Goal: Complete application form: Complete application form

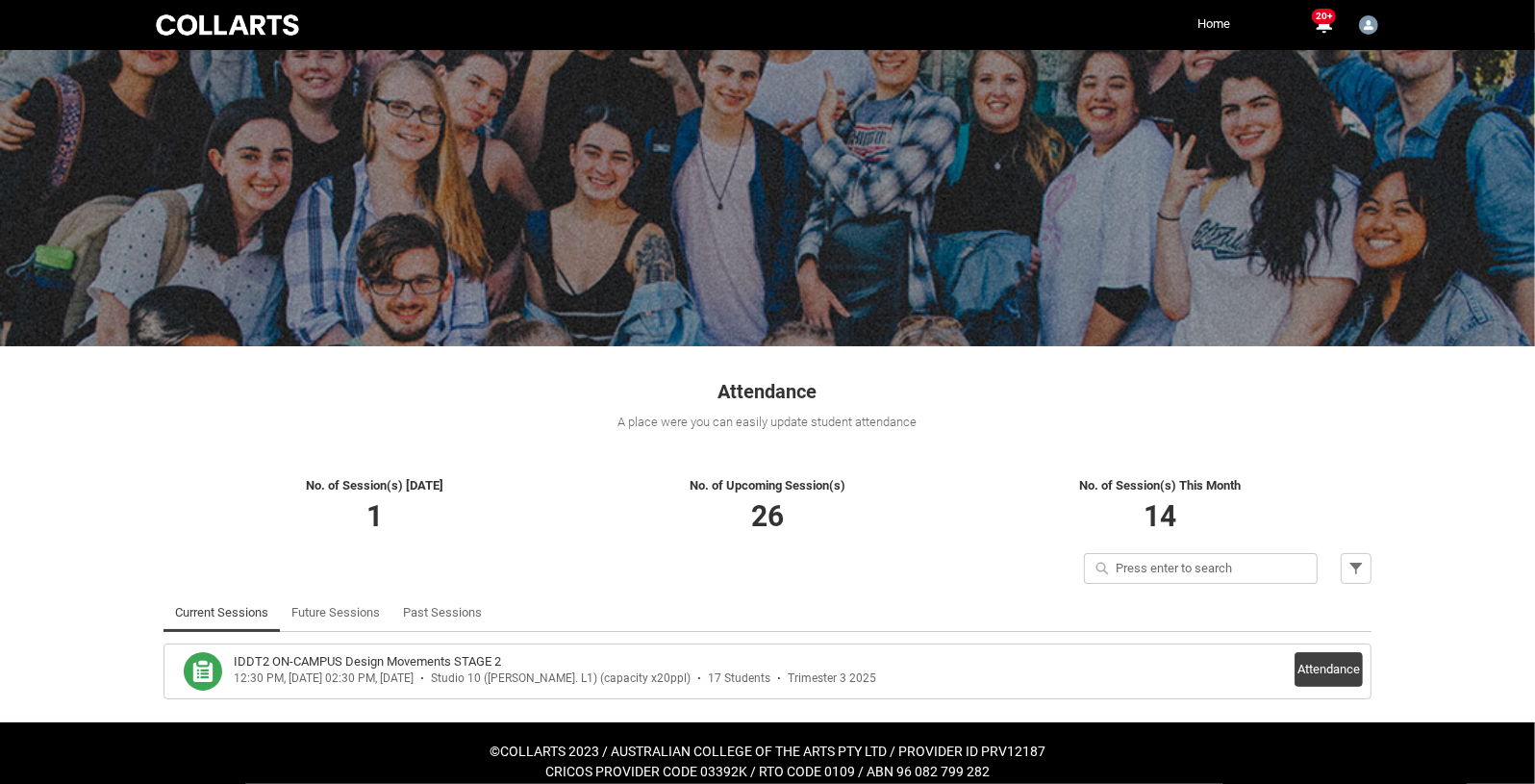
scroll to position [27, 0]
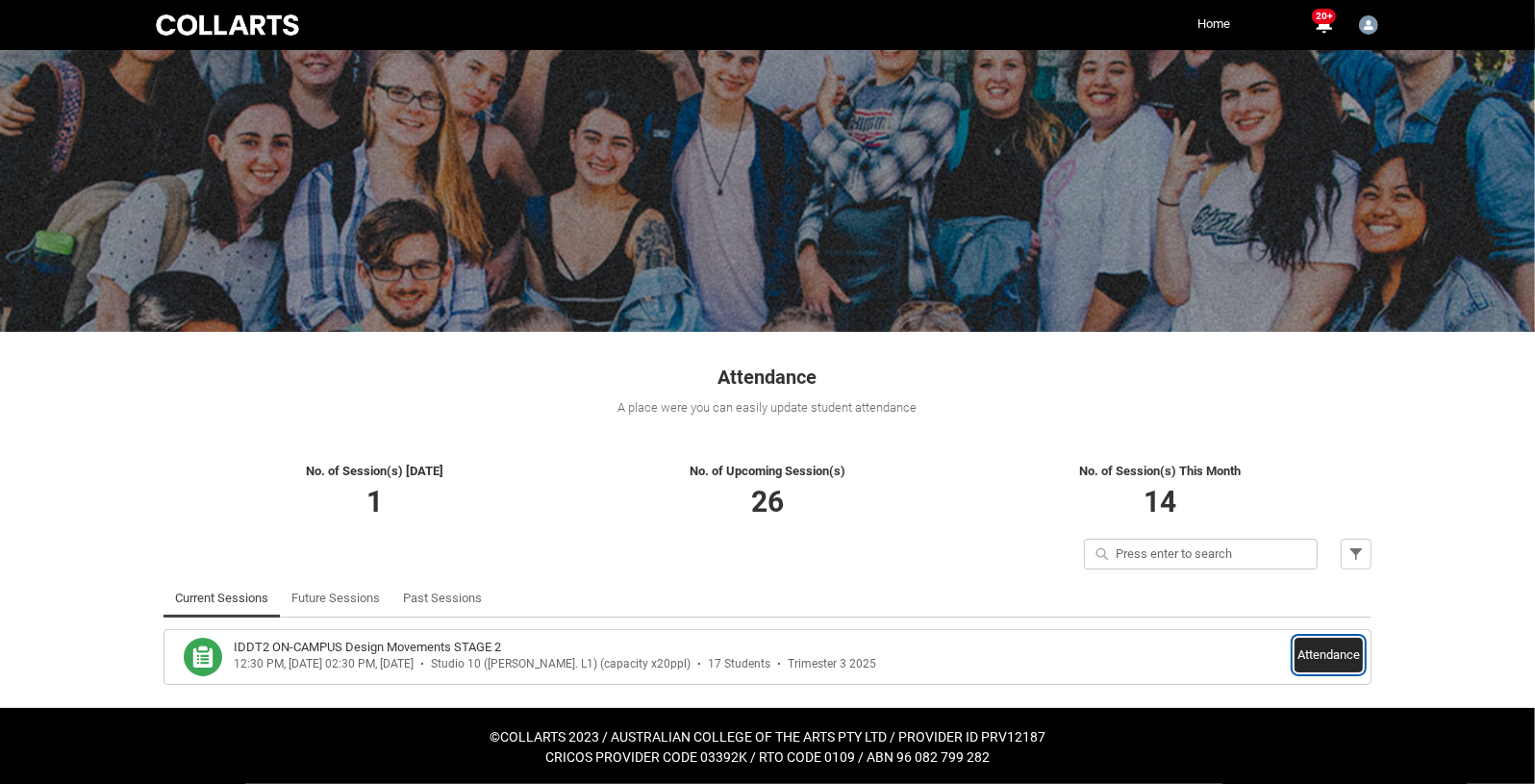
click at [1324, 645] on button "Attendance" at bounding box center [1328, 654] width 69 height 34
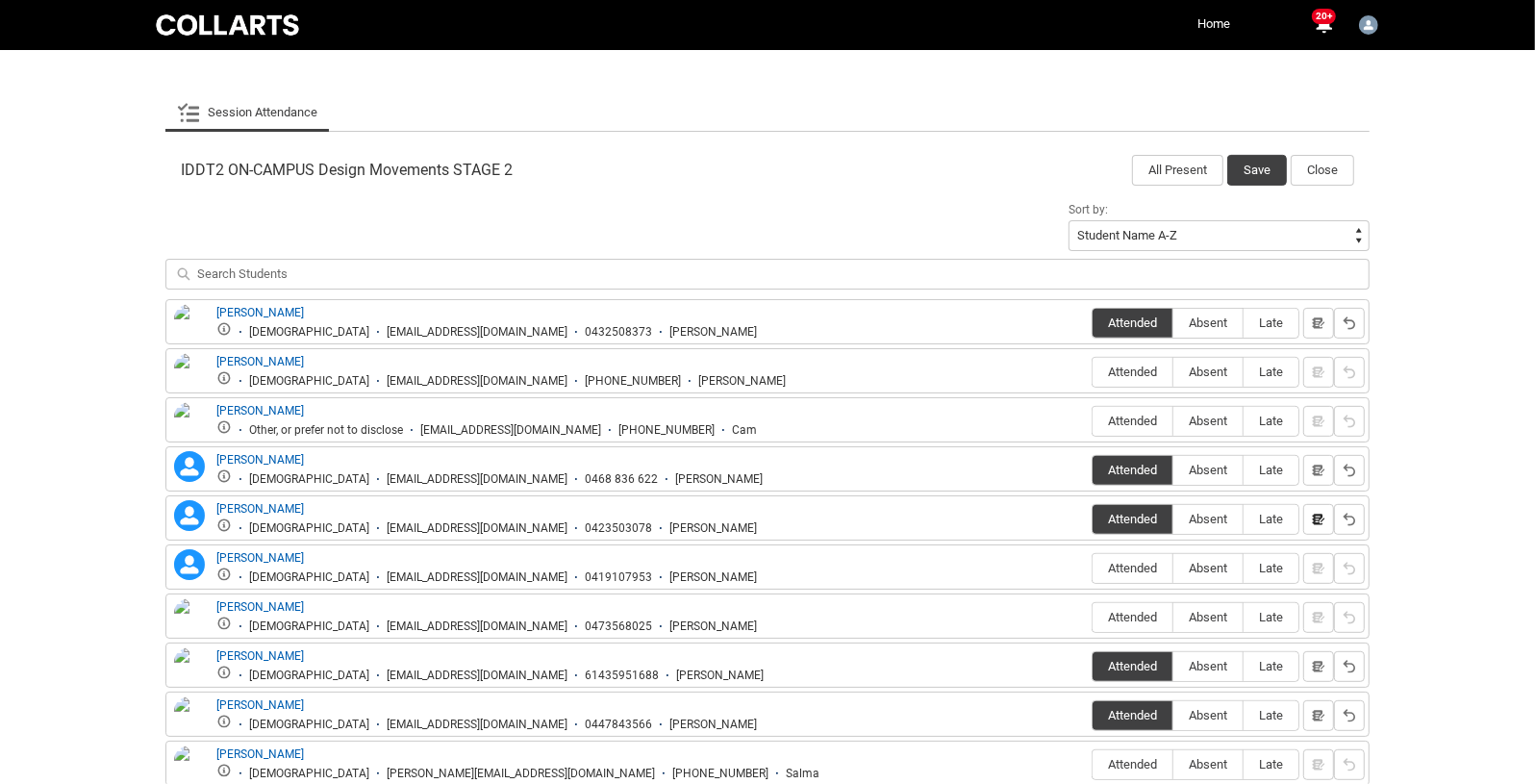
scroll to position [554, 0]
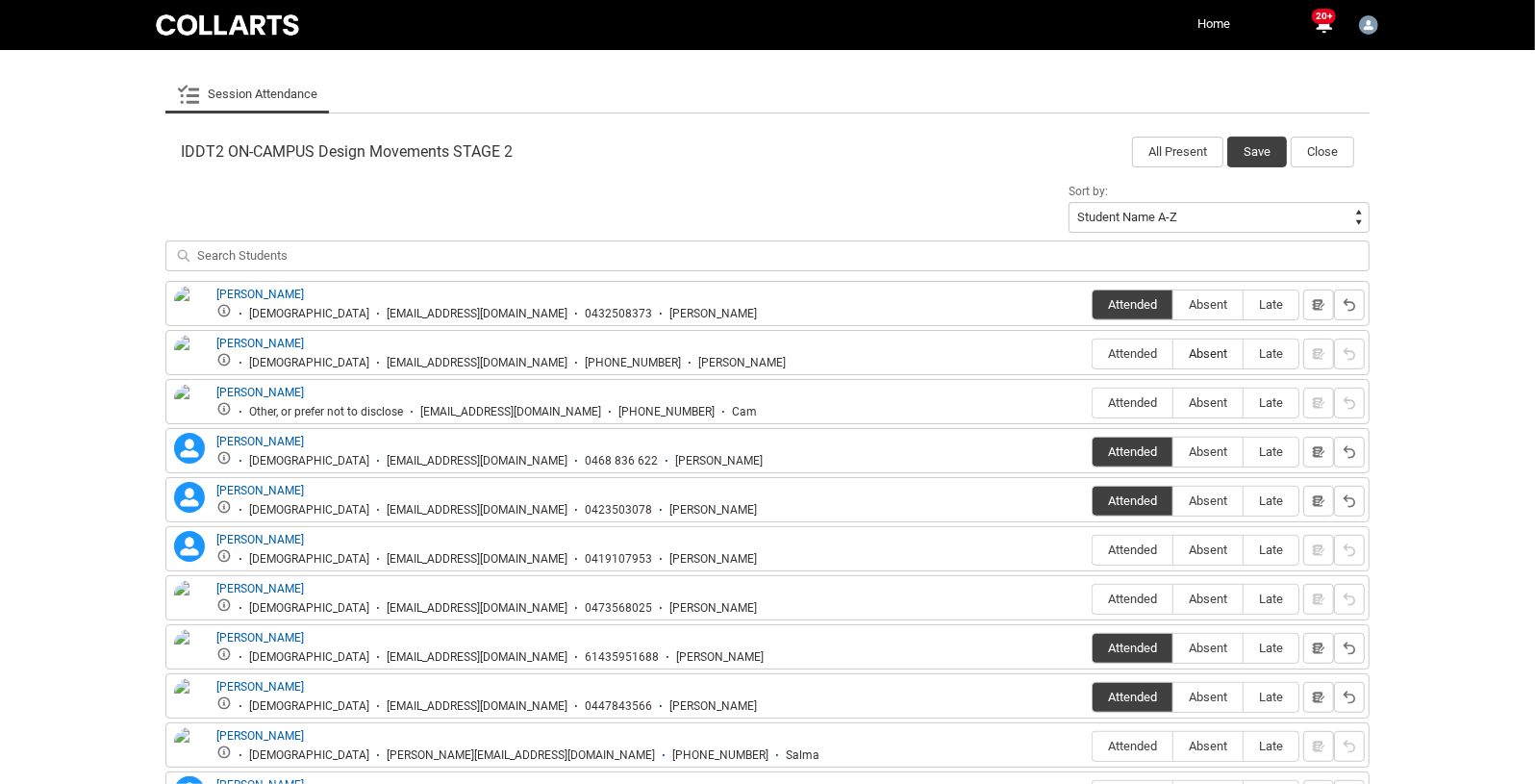
click at [1223, 346] on span "Absent" at bounding box center [1208, 353] width 70 height 15
click at [1174, 353] on input "Absent" at bounding box center [1173, 353] width 1 height 1
type lightning-radio-group "Absent"
radio input "true"
click at [1211, 396] on span "Absent" at bounding box center [1208, 402] width 70 height 15
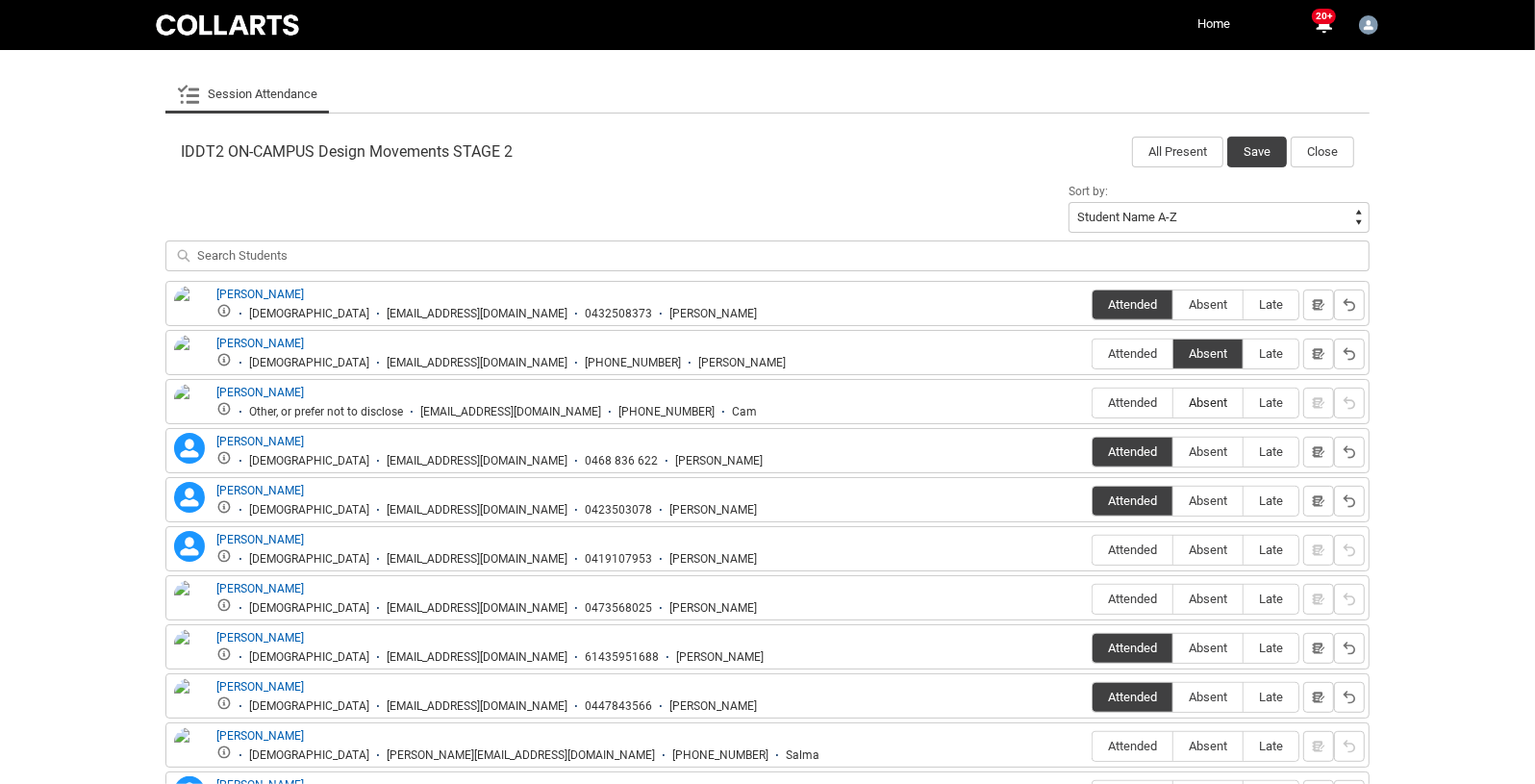
click at [1174, 402] on input "Absent" at bounding box center [1173, 402] width 1 height 1
type lightning-radio-group "Absent"
radio input "true"
click at [1210, 542] on span "Absent" at bounding box center [1208, 549] width 70 height 15
click at [1174, 549] on input "Absent" at bounding box center [1173, 549] width 1 height 1
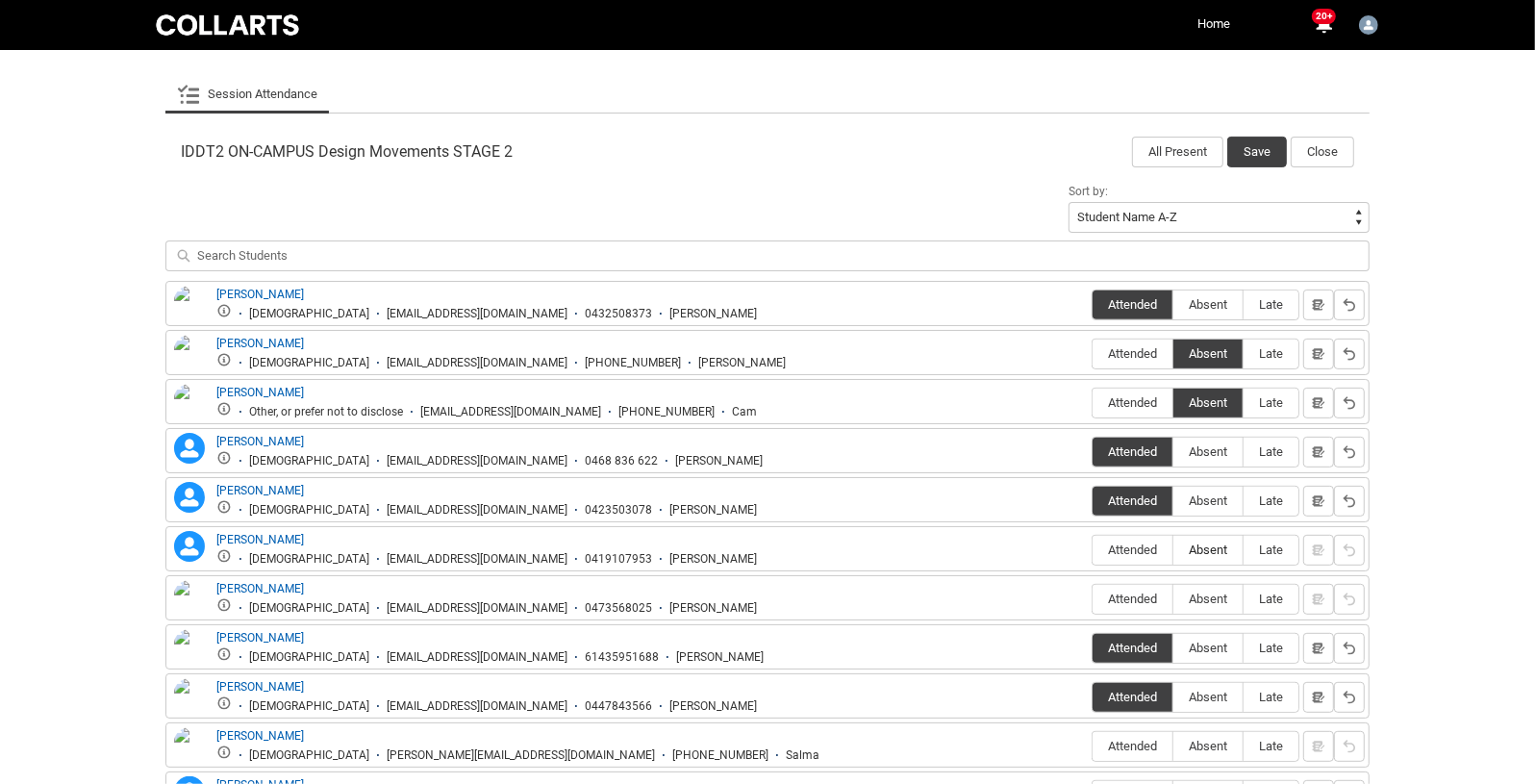
type lightning-radio-group "Absent"
radio input "true"
click at [1217, 595] on span "Absent" at bounding box center [1208, 598] width 70 height 15
click at [1174, 598] on input "Absent" at bounding box center [1173, 598] width 1 height 1
type lightning-radio-group "Absent"
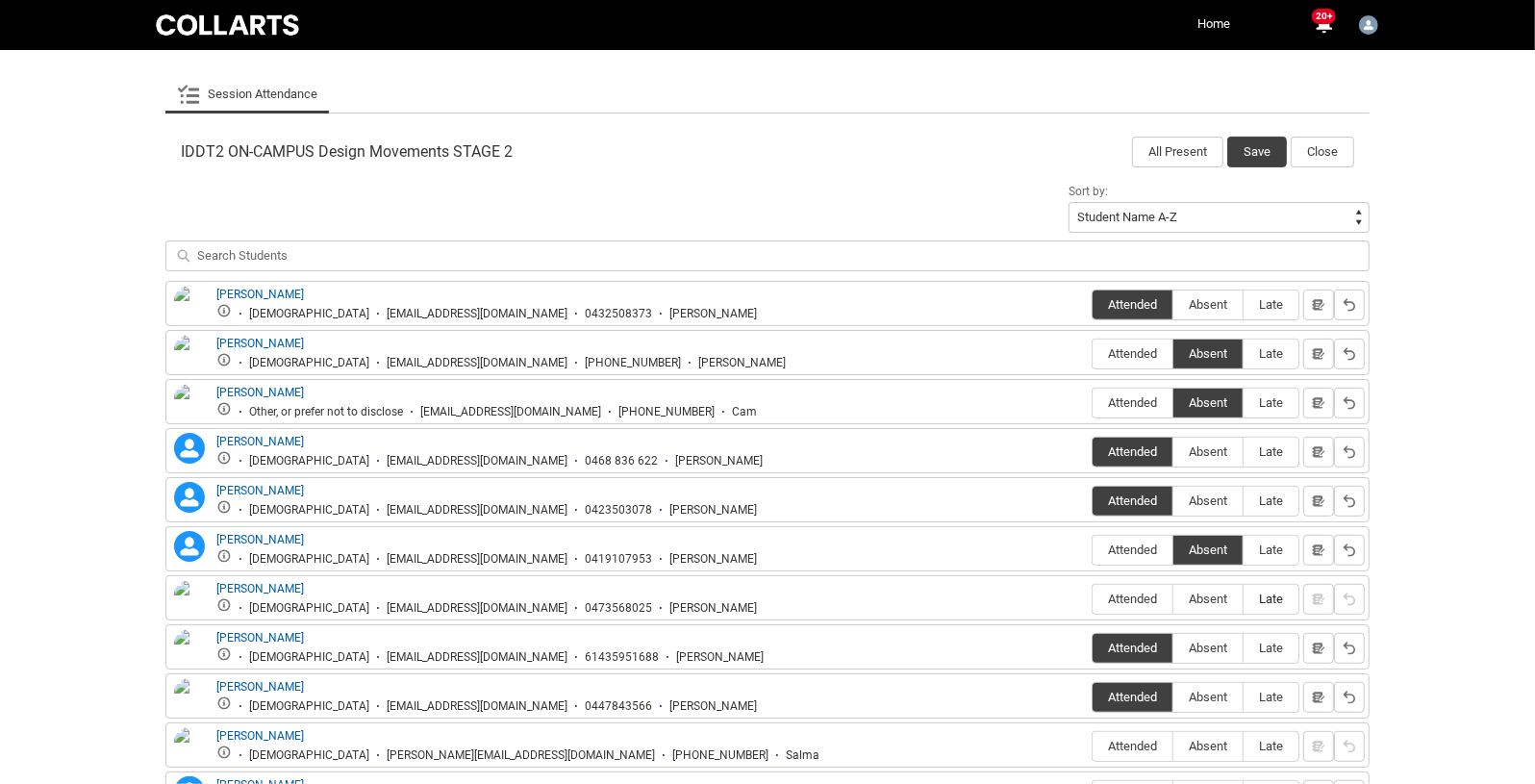
radio input "true"
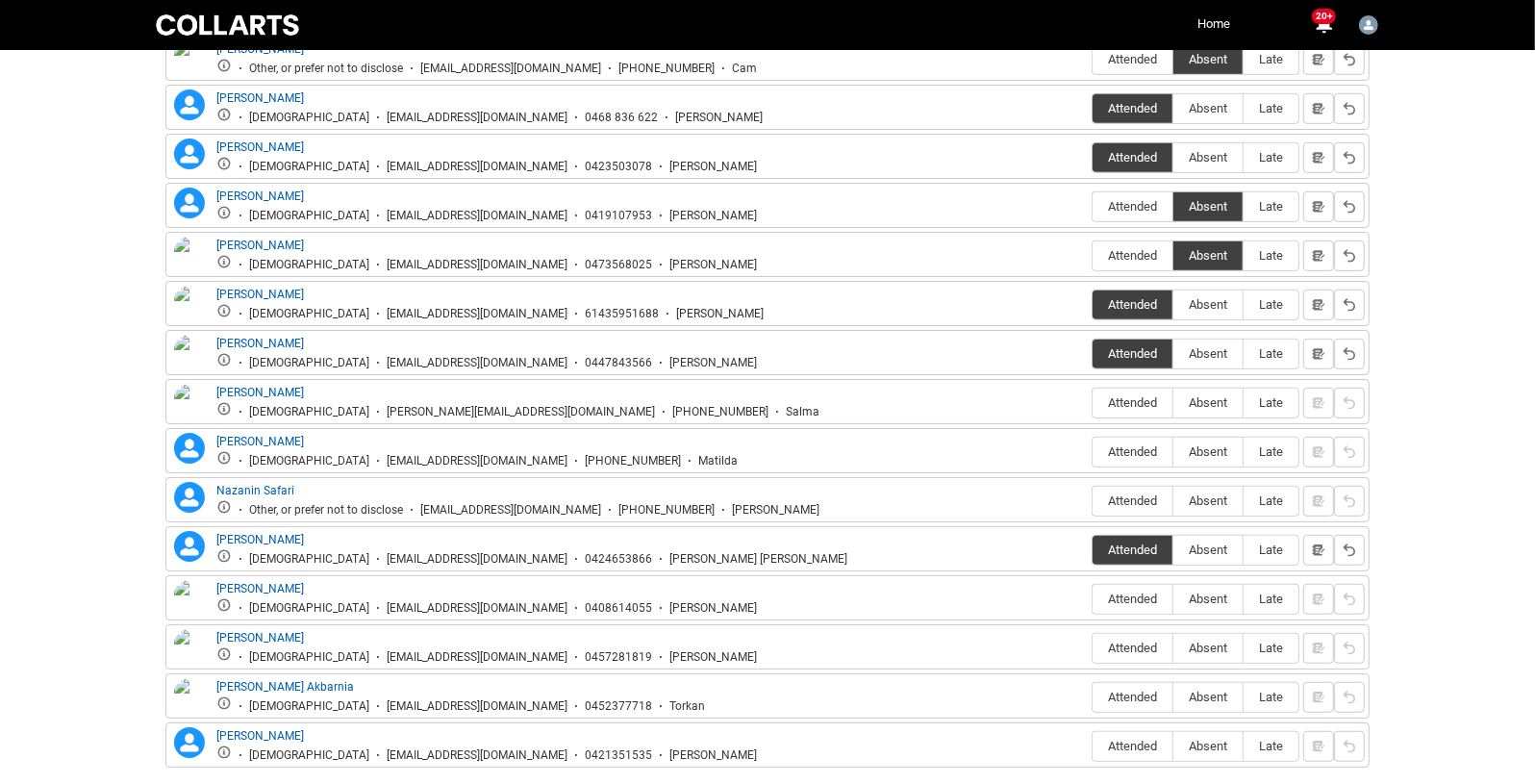
scroll to position [932, 0]
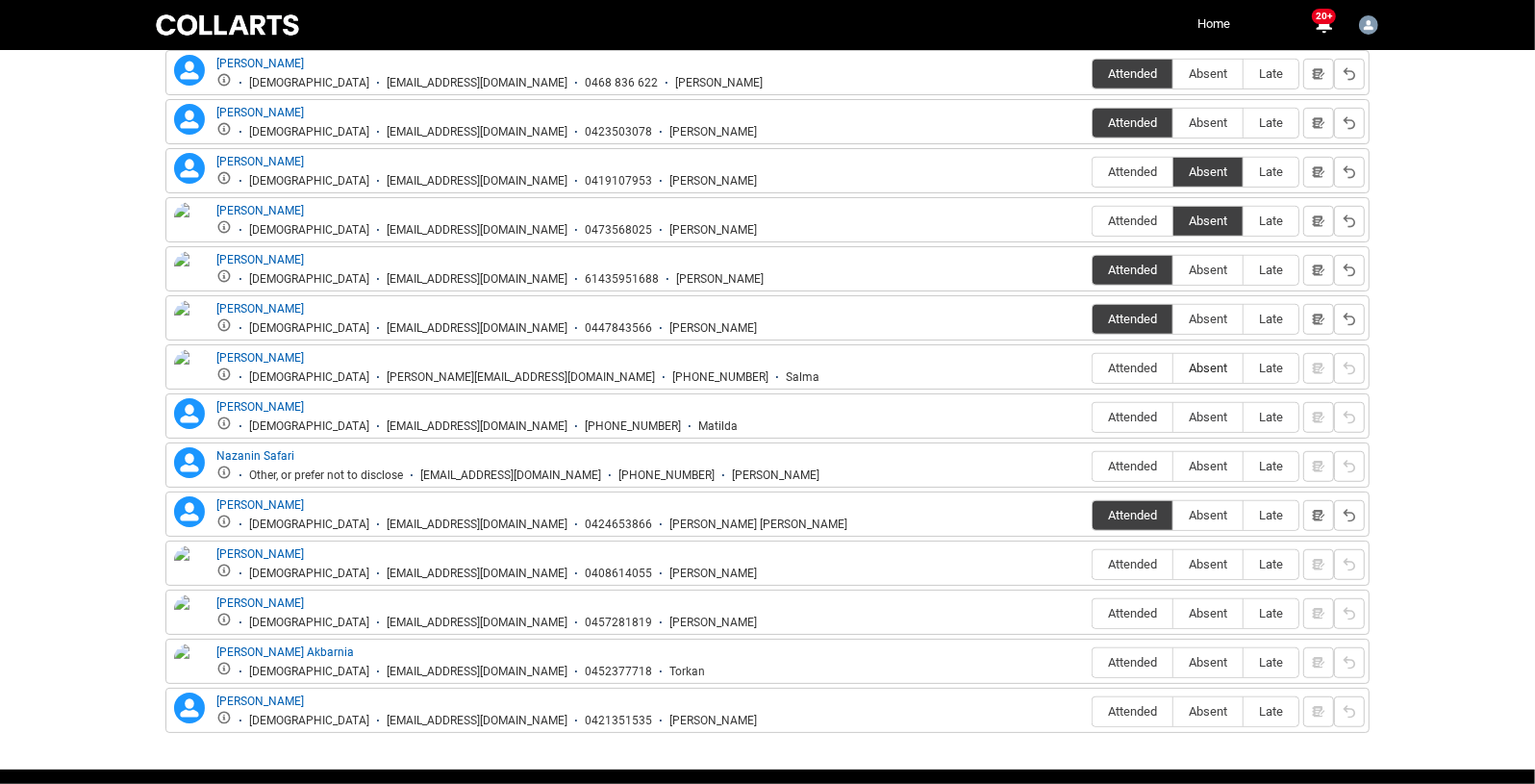
click at [1222, 360] on span "Absent" at bounding box center [1208, 367] width 70 height 15
click at [1174, 367] on input "Absent" at bounding box center [1173, 367] width 1 height 1
type lightning-radio-group "Absent"
radio input "true"
click at [1221, 403] on label "Absent" at bounding box center [1208, 418] width 70 height 29
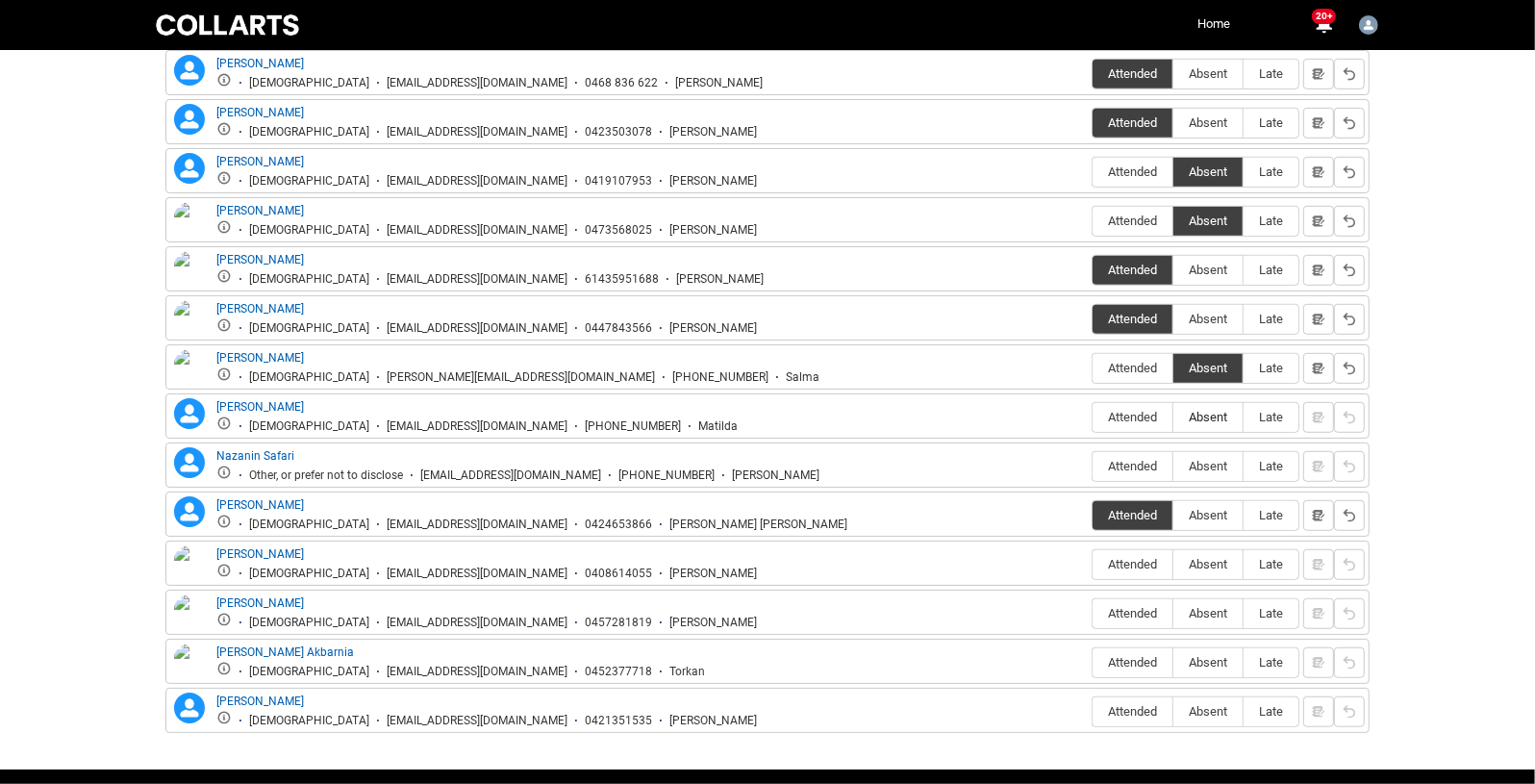
click at [1174, 416] on input "Absent" at bounding box center [1173, 416] width 1 height 1
type lightning-radio-group "Absent"
radio input "true"
click at [1221, 463] on span "Absent" at bounding box center [1208, 466] width 70 height 15
click at [1174, 466] on input "Absent" at bounding box center [1173, 466] width 1 height 1
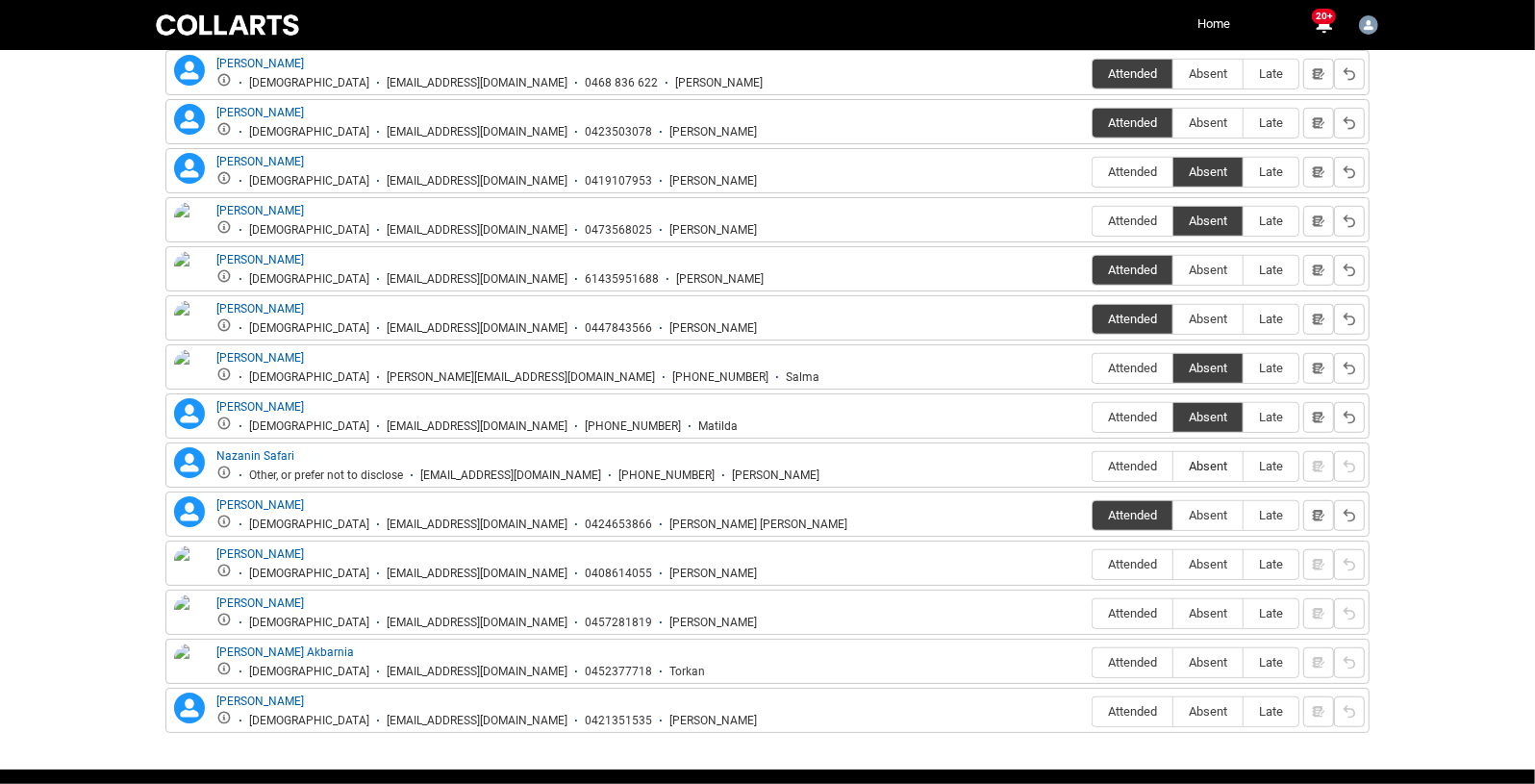
type lightning-radio-group "Absent"
radio input "true"
click at [1125, 550] on label "Attended" at bounding box center [1133, 565] width 80 height 29
click at [1093, 564] on input "Attended" at bounding box center [1092, 564] width 1 height 1
type lightning-radio-group "Attended"
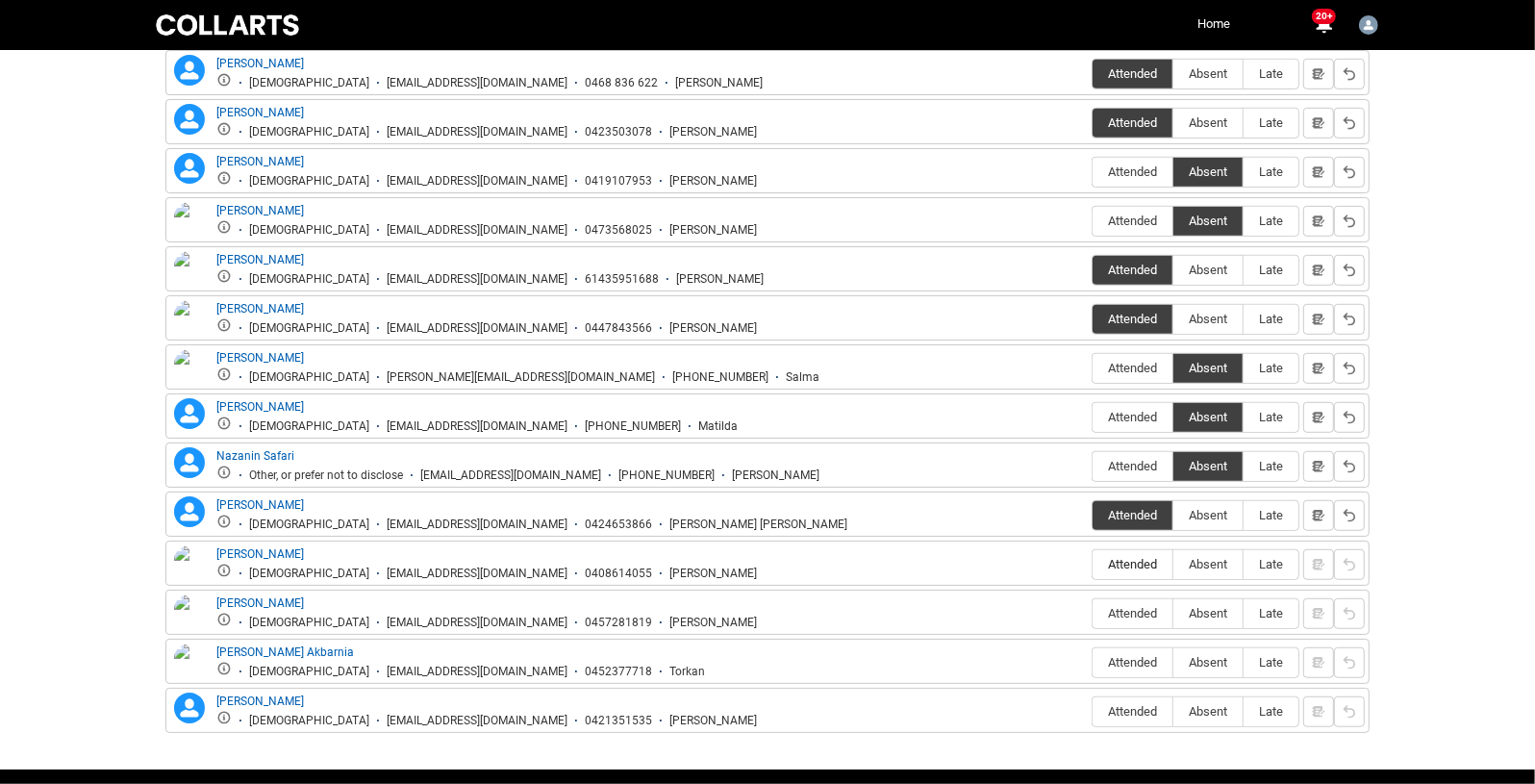
radio input "true"
click at [1206, 599] on label "Absent" at bounding box center [1208, 614] width 70 height 29
click at [1174, 613] on input "Absent" at bounding box center [1173, 613] width 1 height 1
type lightning-radio-group "Absent"
radio input "true"
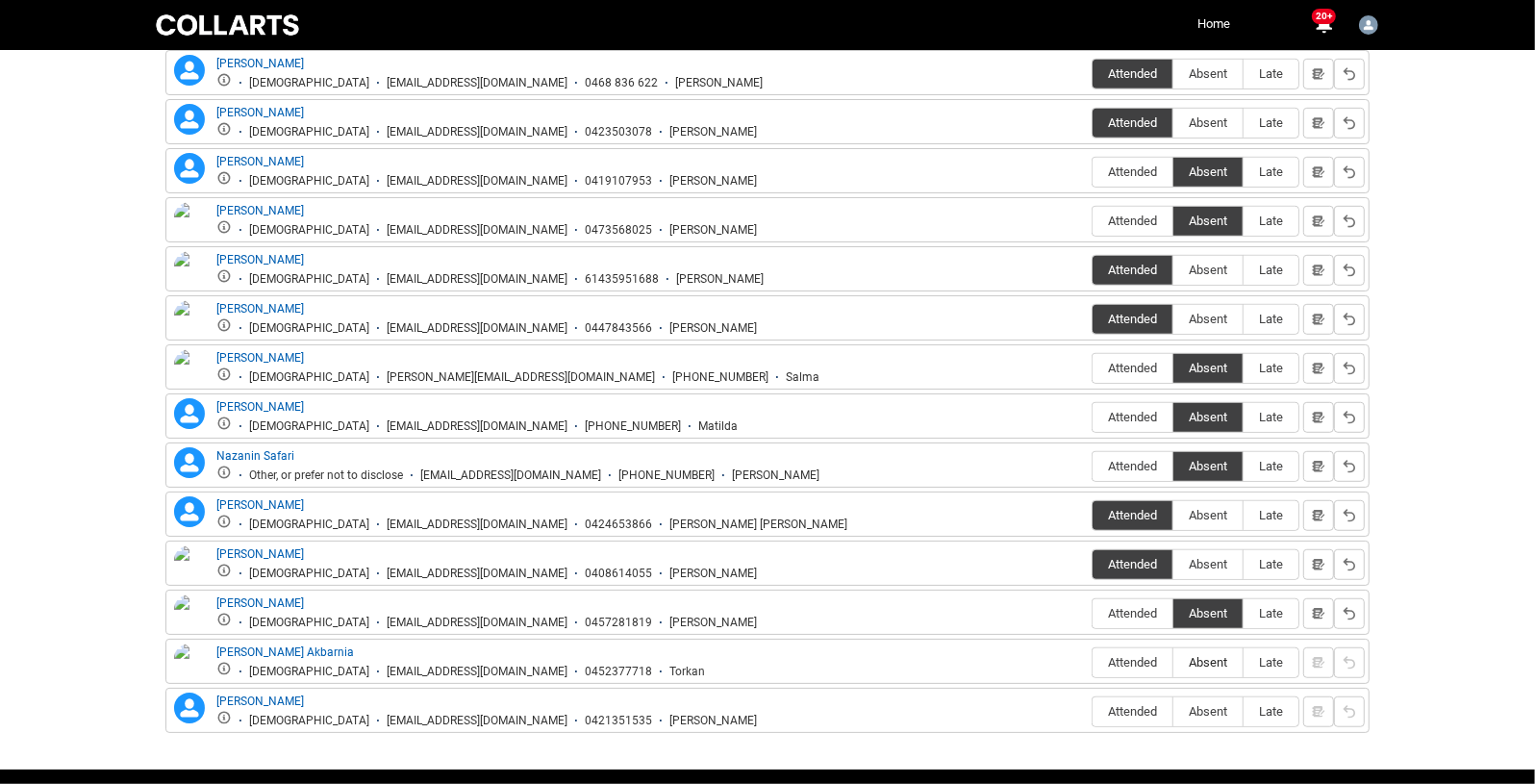
click at [1223, 655] on span "Absent" at bounding box center [1208, 662] width 70 height 15
click at [1174, 662] on input "Absent" at bounding box center [1173, 662] width 1 height 1
type lightning-radio-group "Absent"
radio input "true"
click at [1215, 704] on span "Absent" at bounding box center [1208, 711] width 70 height 15
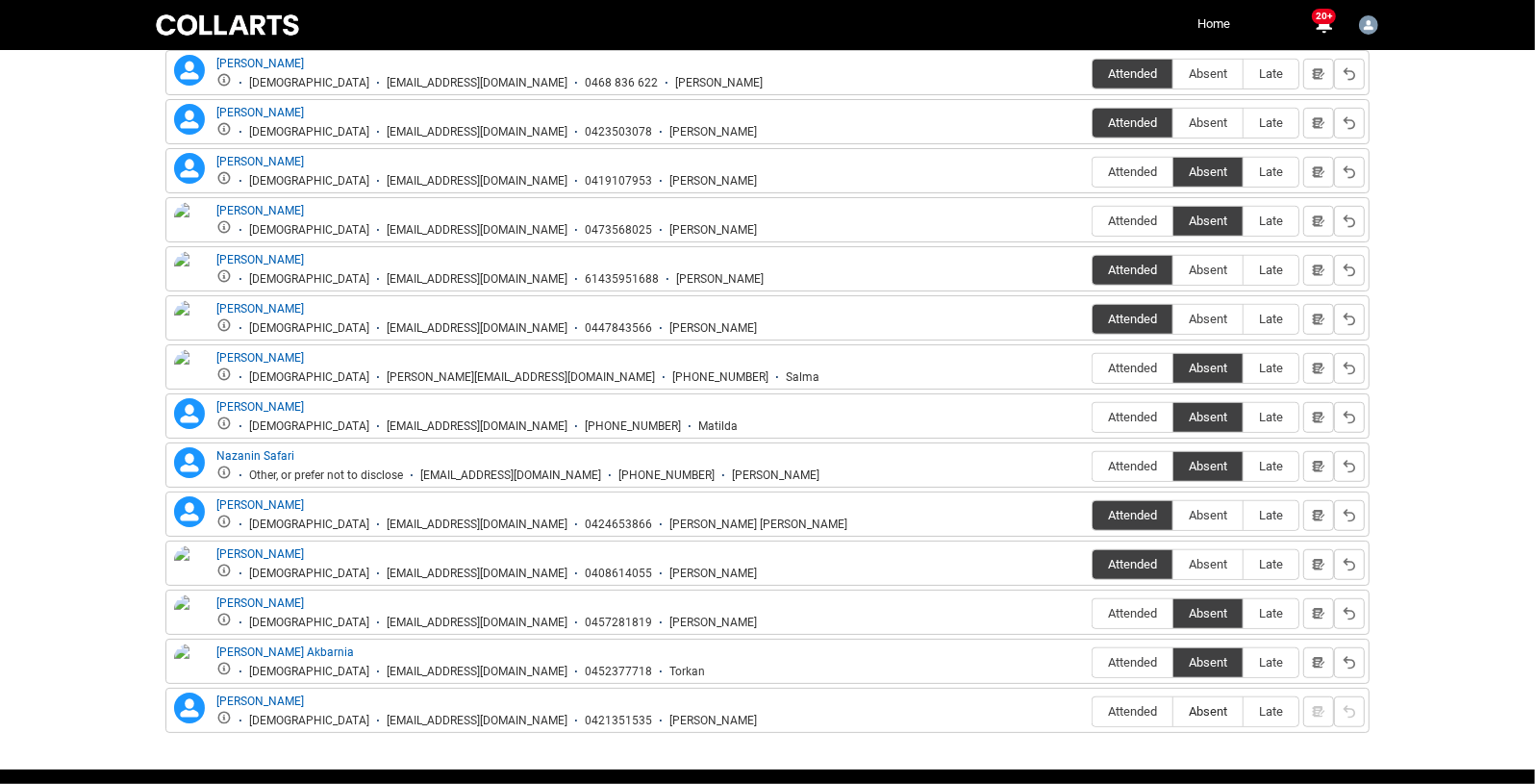
click at [1174, 711] on input "Absent" at bounding box center [1173, 711] width 1 height 1
type lightning-radio-group "Absent"
radio input "true"
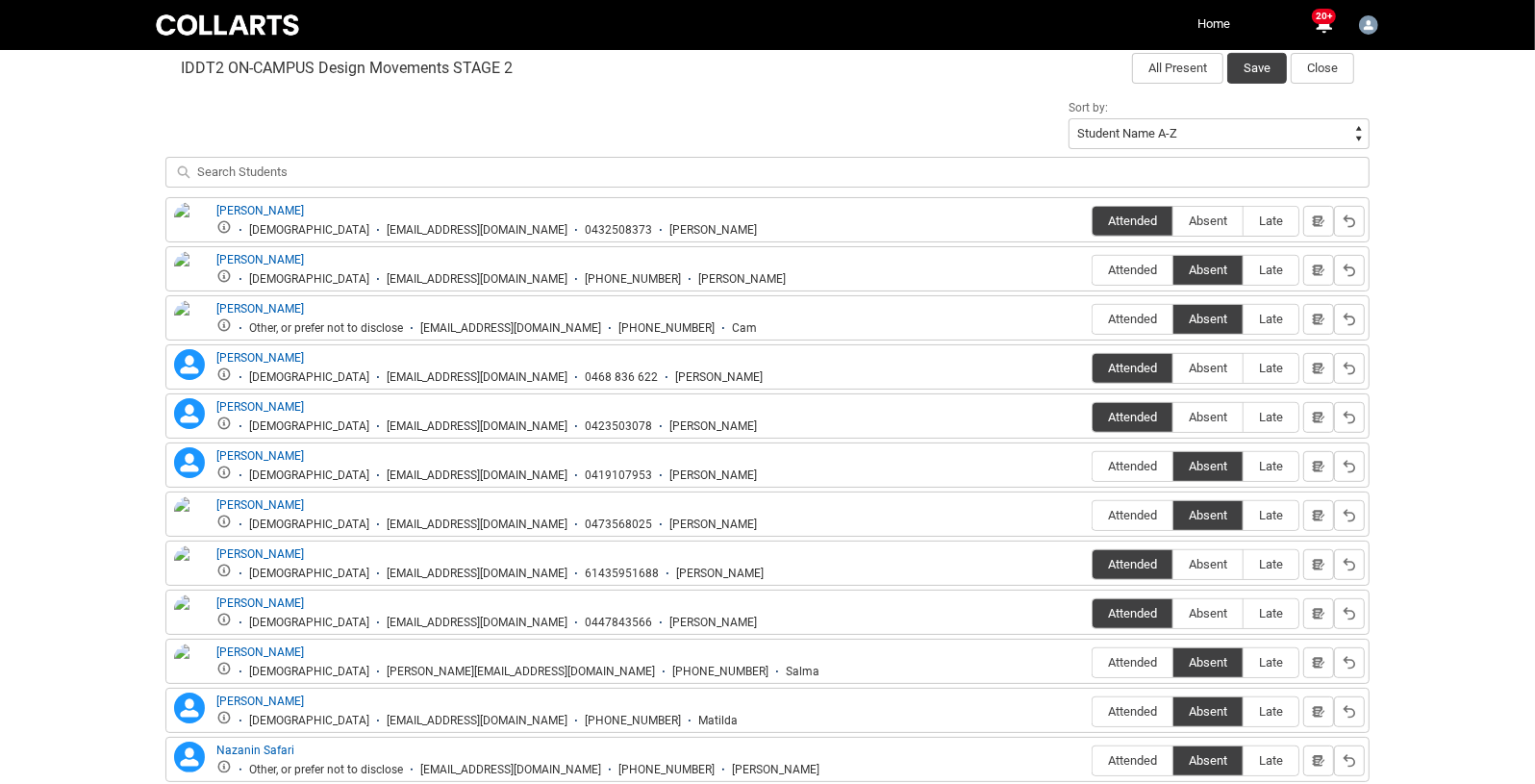
scroll to position [147, 0]
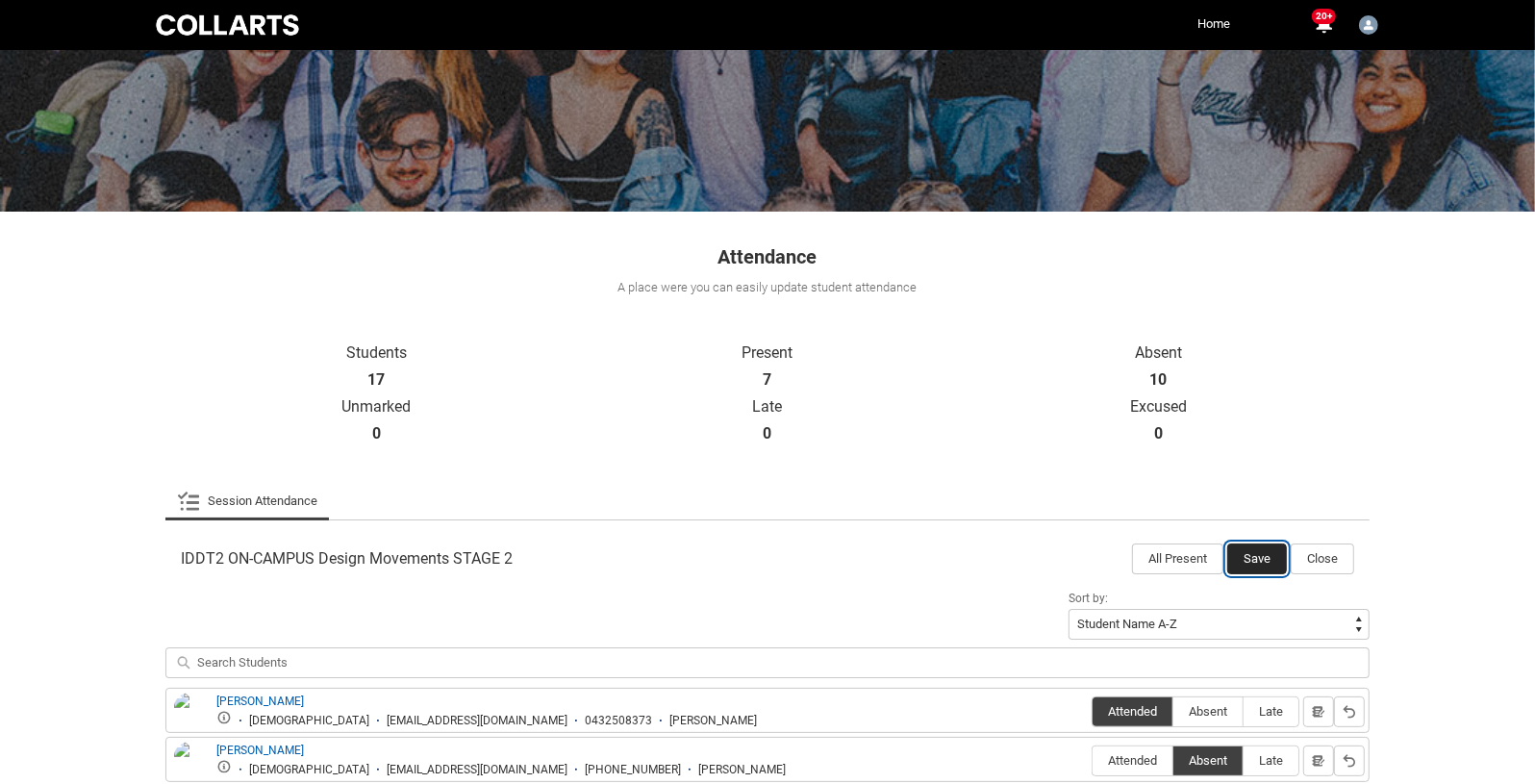
click at [1264, 546] on button "Save" at bounding box center [1257, 558] width 60 height 30
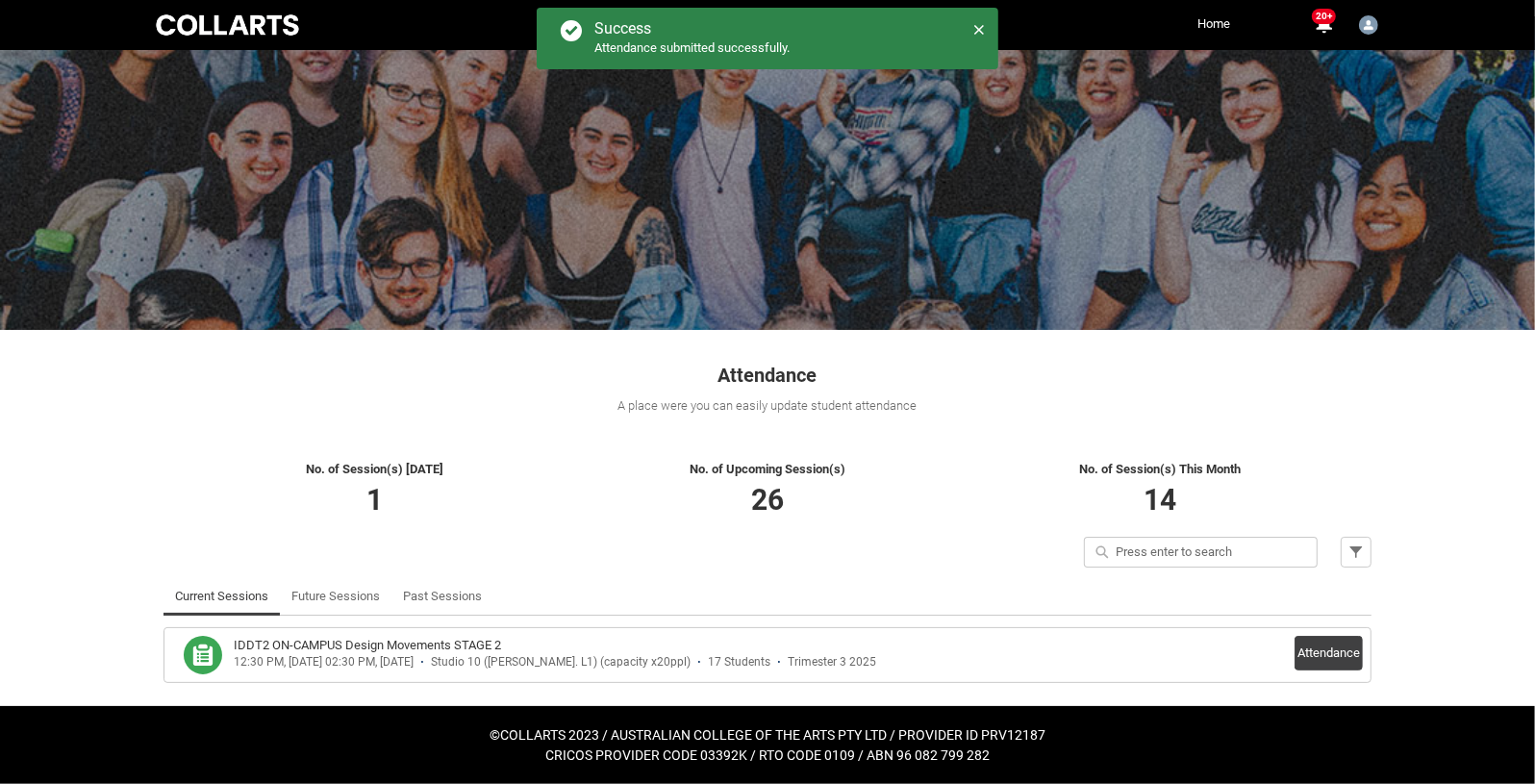
scroll to position [27, 0]
